Goal: Complete application form

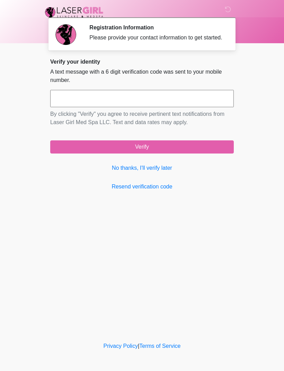
click at [163, 104] on input "text" at bounding box center [141, 98] width 183 height 17
type input "******"
click at [151, 154] on button "Verify" at bounding box center [141, 146] width 183 height 13
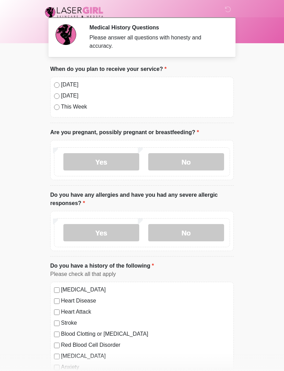
click at [65, 82] on label "[DATE]" at bounding box center [145, 85] width 169 height 8
click at [190, 159] on label "No" at bounding box center [186, 161] width 76 height 17
click at [192, 233] on label "No" at bounding box center [186, 232] width 76 height 17
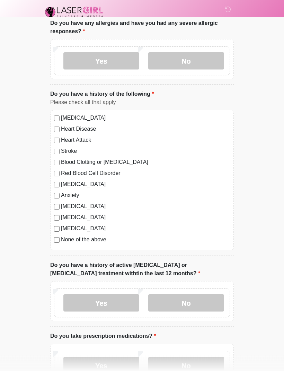
scroll to position [176, 0]
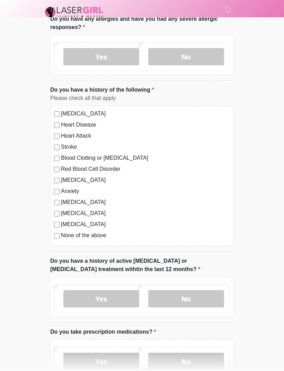
click at [67, 190] on label "Anxiety" at bounding box center [145, 191] width 169 height 8
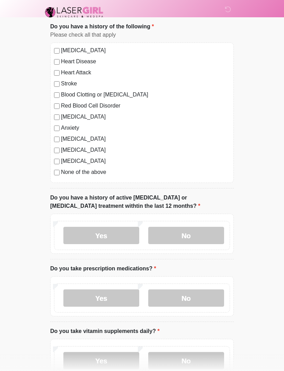
scroll to position [249, 0]
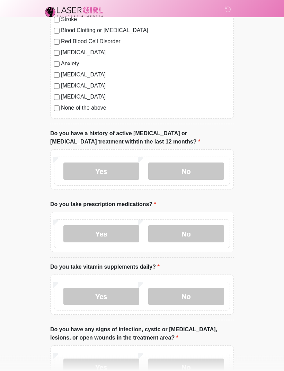
click at [202, 172] on label "No" at bounding box center [186, 171] width 76 height 17
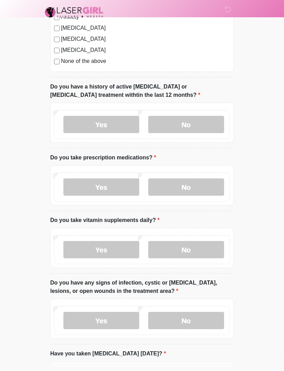
scroll to position [353, 0]
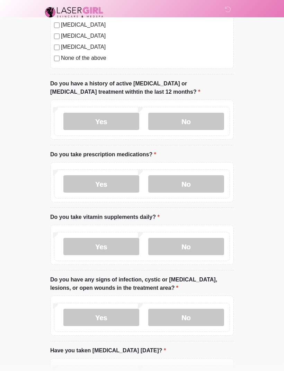
click at [112, 187] on label "Yes" at bounding box center [101, 183] width 76 height 17
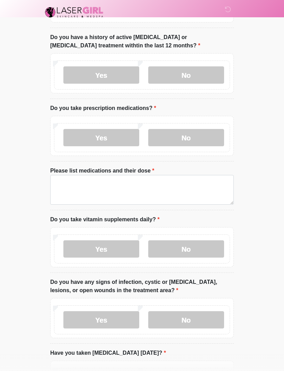
scroll to position [405, 0]
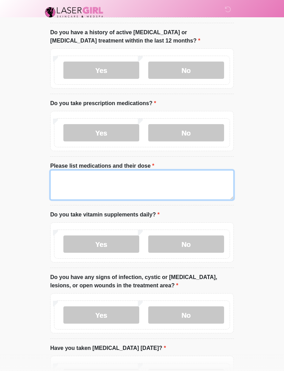
click at [181, 187] on textarea "Please list medications and their dose" at bounding box center [141, 185] width 183 height 30
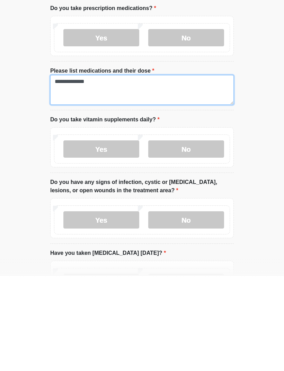
type textarea "**********"
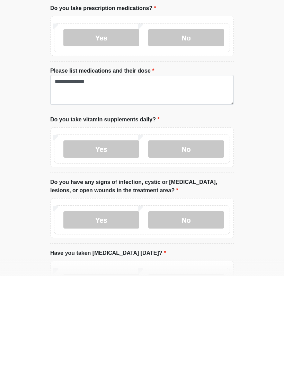
click at [200, 236] on label "No" at bounding box center [186, 244] width 76 height 17
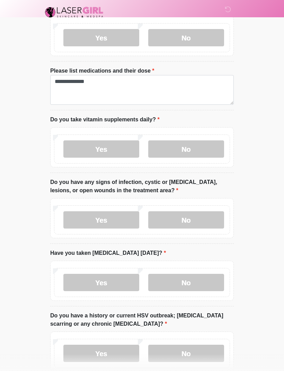
click at [187, 221] on label "No" at bounding box center [186, 219] width 76 height 17
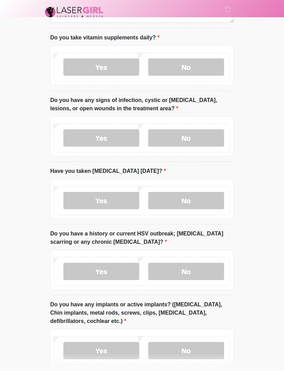
click at [192, 201] on label "No" at bounding box center [186, 200] width 76 height 17
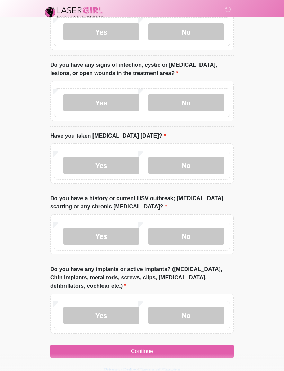
click at [186, 239] on label "No" at bounding box center [186, 236] width 76 height 17
click at [193, 307] on label "No" at bounding box center [186, 315] width 76 height 17
click at [160, 349] on button "Continue" at bounding box center [141, 351] width 183 height 13
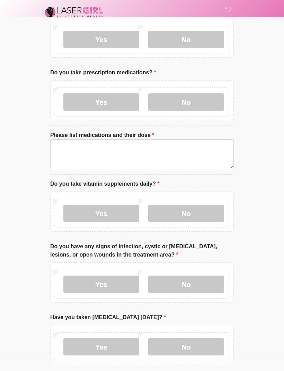
scroll to position [0, 0]
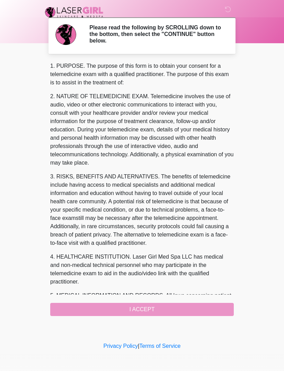
click at [173, 312] on div "1. PURPOSE. The purpose of this form is to obtain your consent for a telemedici…" at bounding box center [141, 189] width 183 height 254
click at [152, 306] on div "1. PURPOSE. The purpose of this form is to obtain your consent for a telemedici…" at bounding box center [141, 189] width 183 height 254
click at [164, 310] on div "1. PURPOSE. The purpose of this form is to obtain your consent for a telemedici…" at bounding box center [141, 189] width 183 height 254
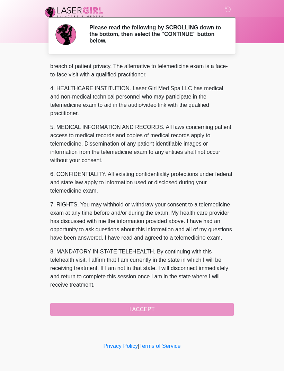
click at [152, 307] on button "I ACCEPT" at bounding box center [141, 309] width 183 height 13
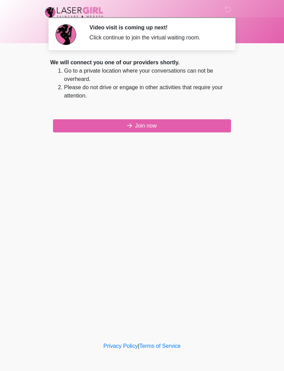
click at [200, 125] on button "Join now" at bounding box center [142, 125] width 178 height 13
